Goal: Check status: Check status

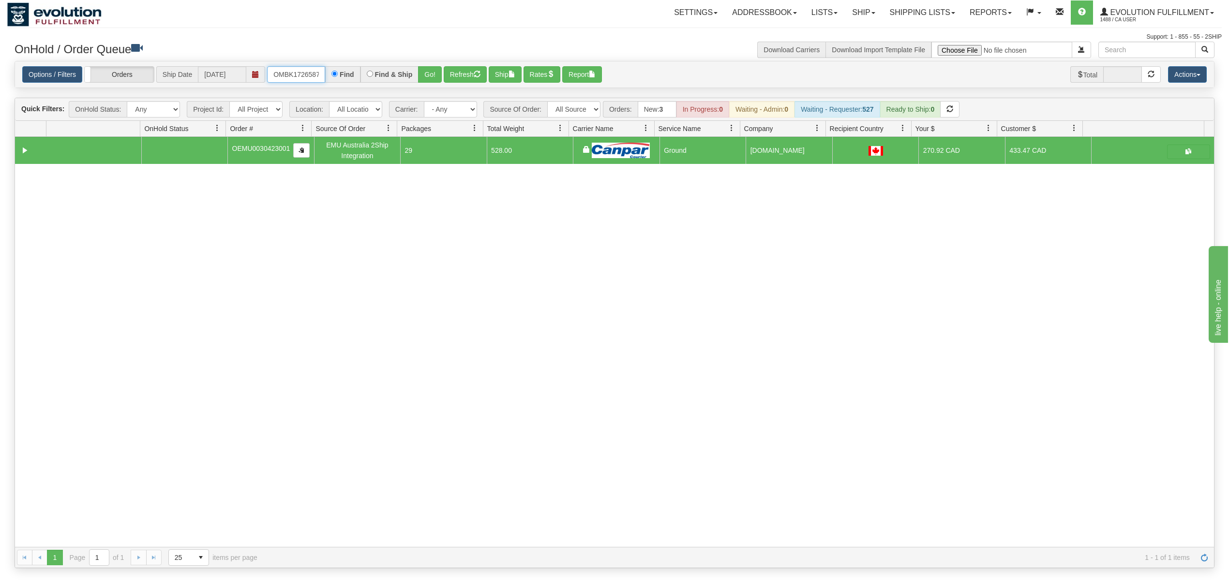
click at [304, 72] on input "OMBK17265873 BO01" at bounding box center [296, 74] width 58 height 16
type input "OMBK17265873_BO01"
click at [424, 76] on button "Go!" at bounding box center [430, 74] width 24 height 16
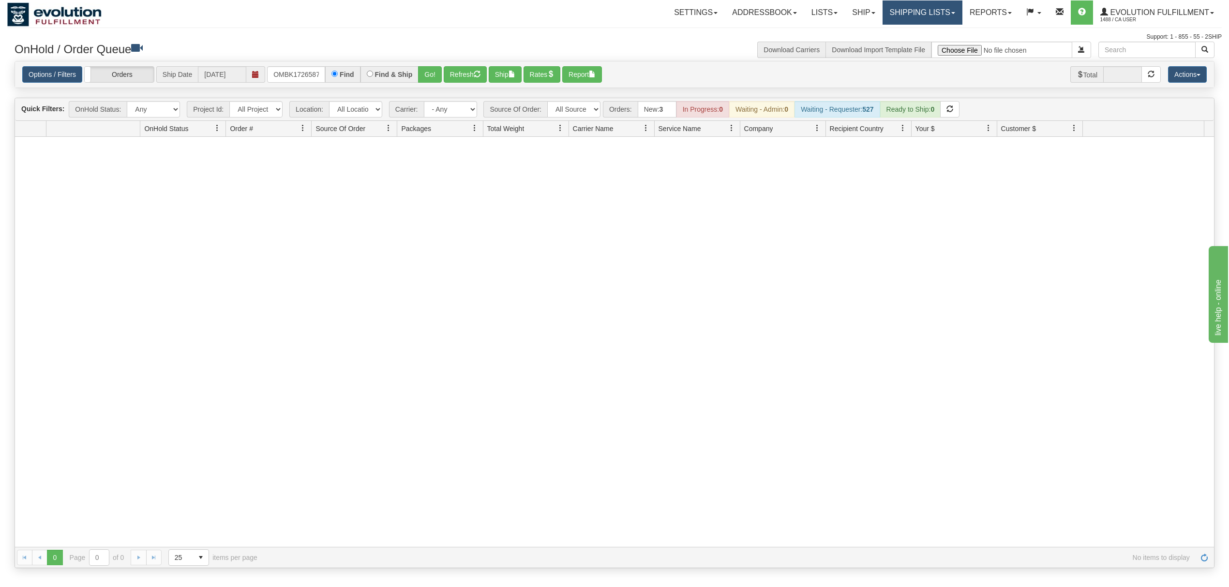
click at [951, 14] on span at bounding box center [953, 13] width 4 height 2
click at [922, 30] on span "Current Shipments" at bounding box center [905, 34] width 57 height 8
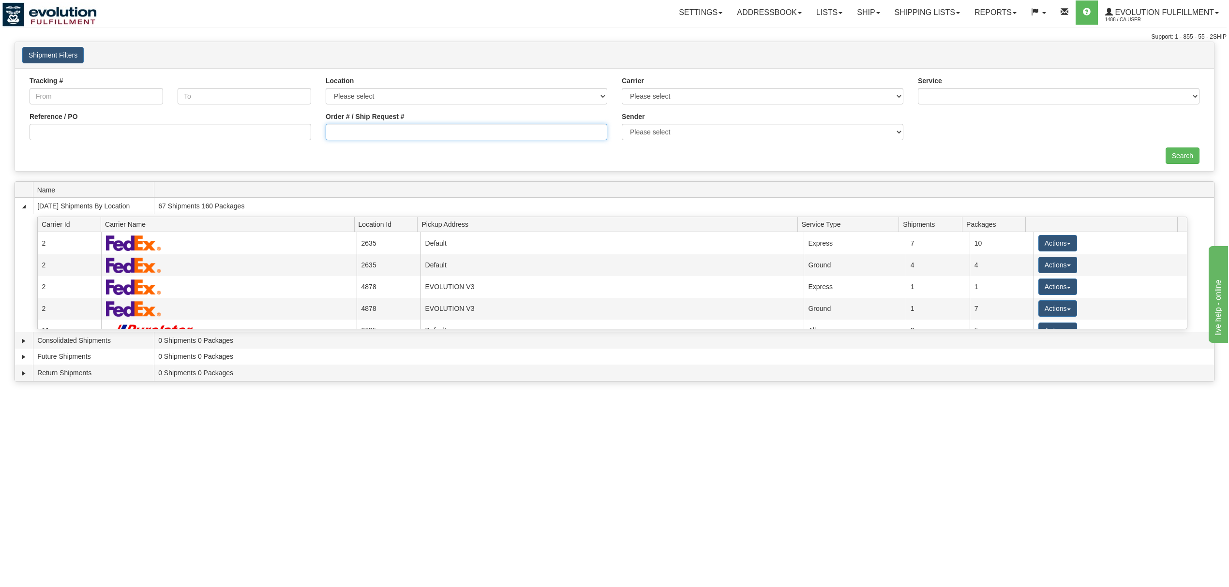
click at [362, 130] on input "Order # / Ship Request #" at bounding box center [467, 132] width 282 height 16
type input "0030407002"
click at [1179, 154] on input "Search" at bounding box center [1182, 156] width 34 height 16
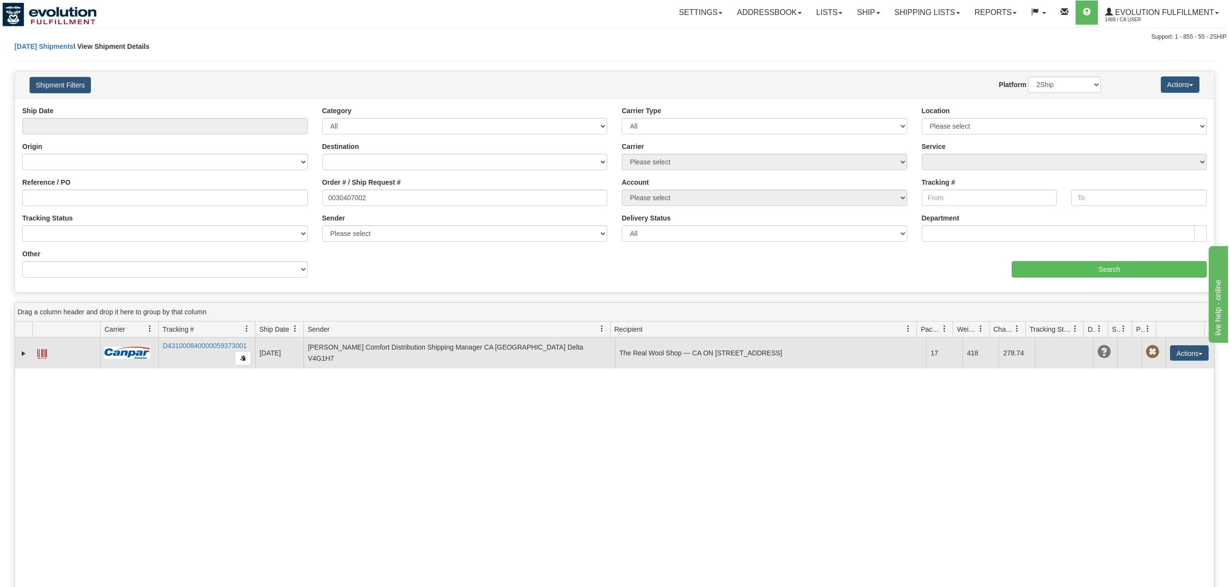
click at [41, 353] on span at bounding box center [42, 354] width 10 height 10
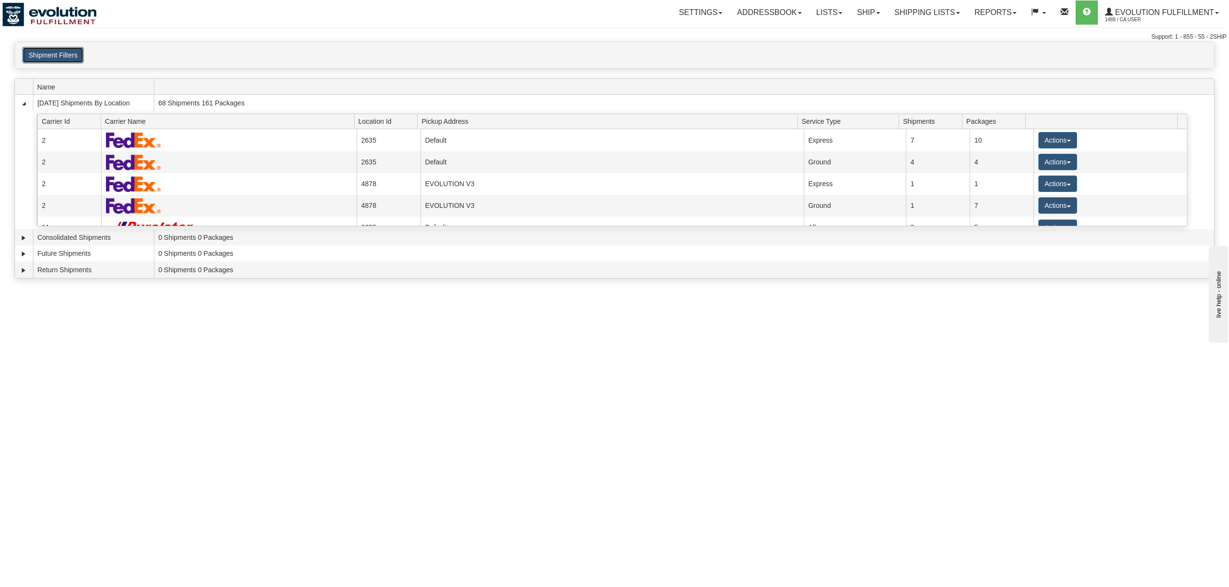
click at [77, 56] on button "Shipment Filters" at bounding box center [52, 55] width 61 height 16
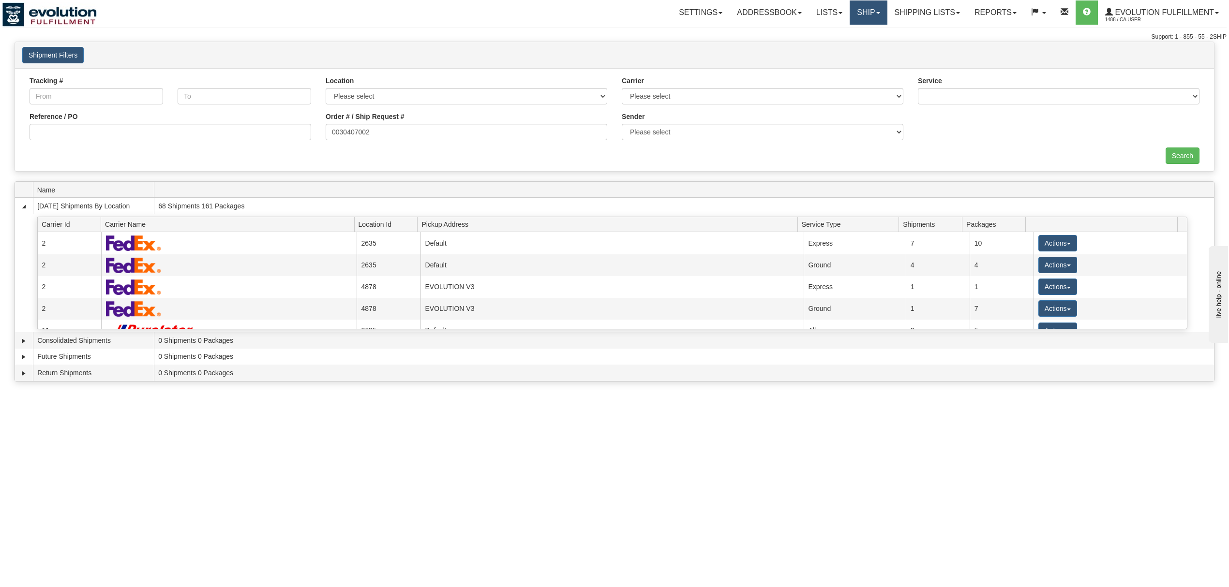
click at [860, 6] on link "Ship" at bounding box center [867, 12] width 37 height 24
click at [854, 43] on span "OnHold / Order Queue" at bounding box center [843, 47] width 68 height 8
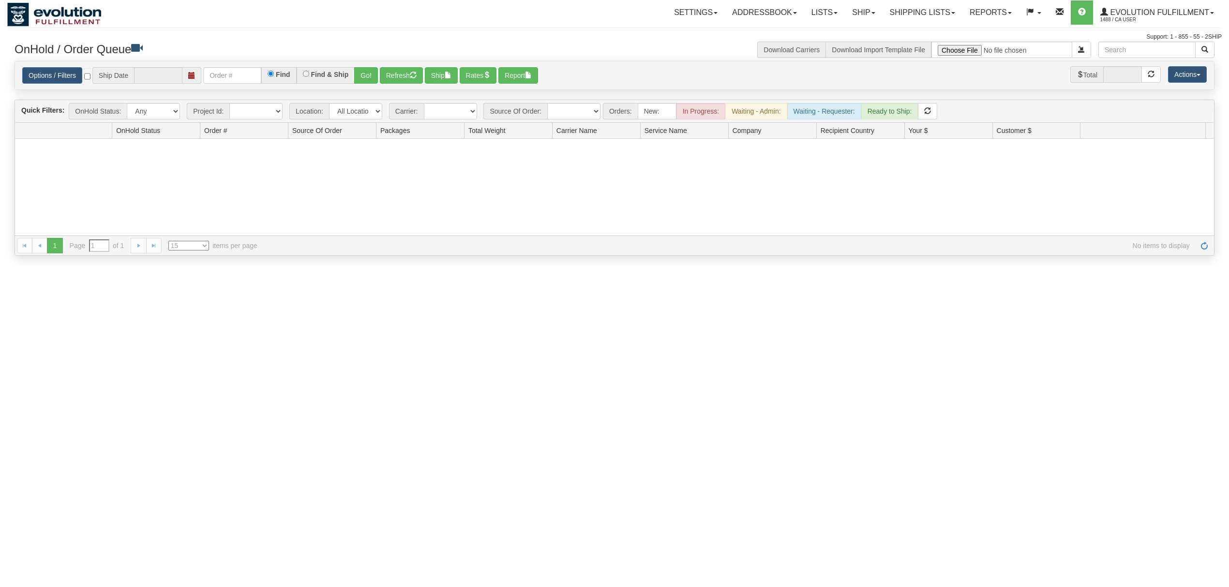
type input "[DATE]"
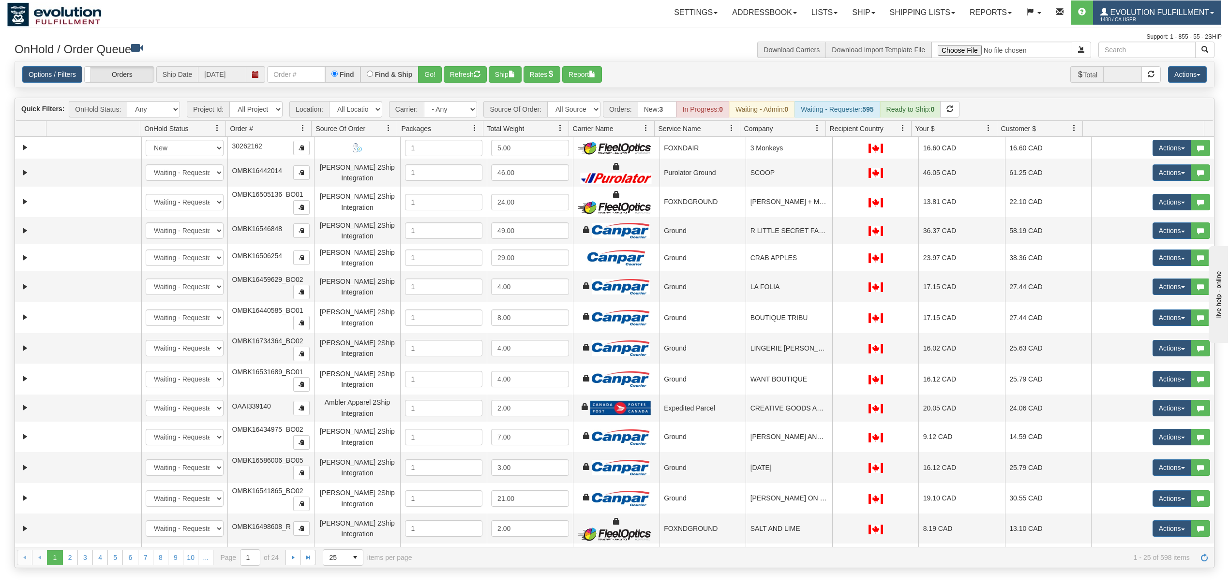
click at [1152, 7] on link "Evolution Fulfillment 1488 / CA User" at bounding box center [1157, 12] width 128 height 24
click at [1156, 62] on span "LOG OUT" at bounding box center [1156, 59] width 30 height 8
